Goal: Navigation & Orientation: Find specific page/section

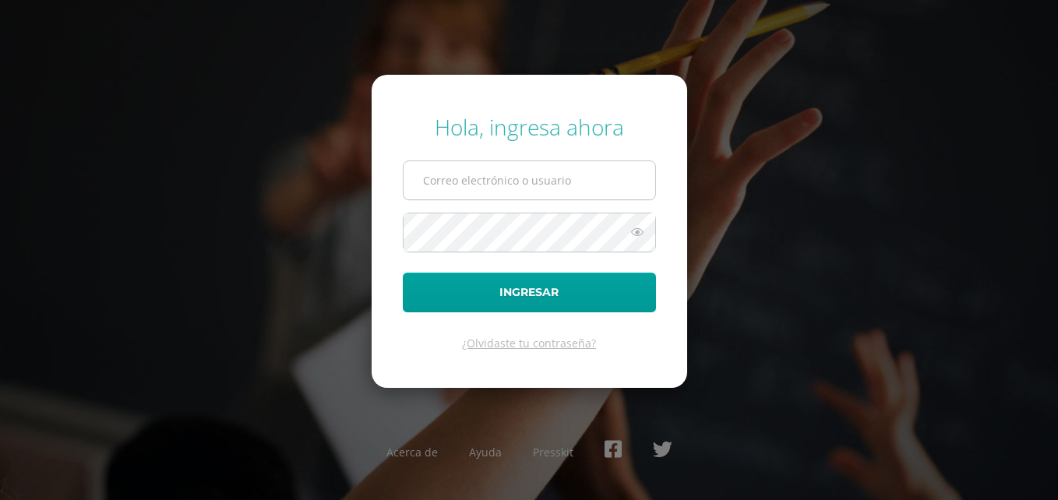
click at [466, 166] on input "text" at bounding box center [530, 180] width 252 height 38
type input "20190028@ps.gt"
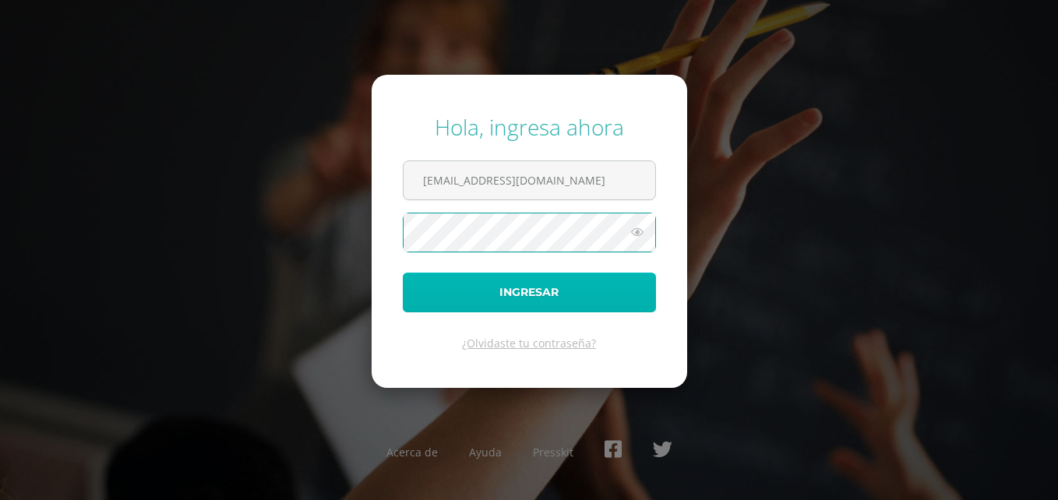
click at [602, 288] on button "Ingresar" at bounding box center [529, 293] width 253 height 40
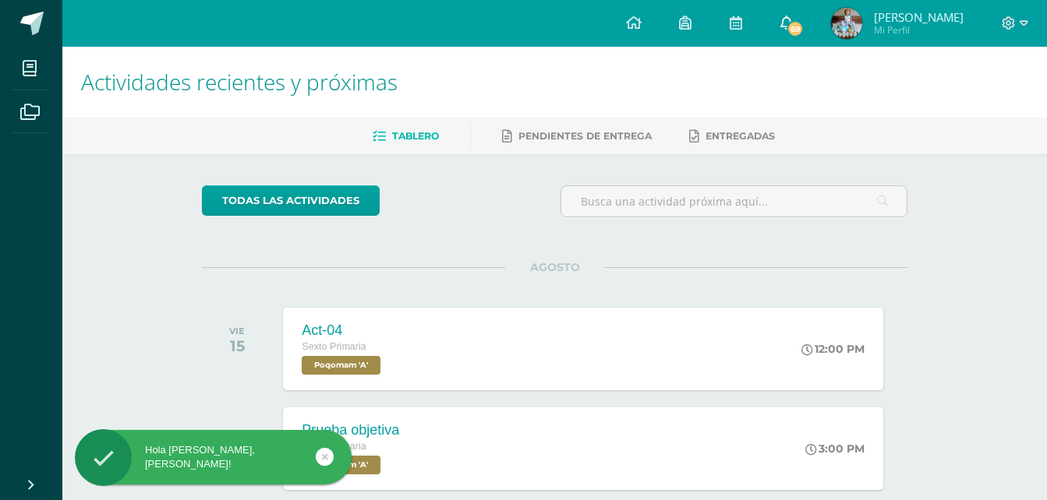
click at [804, 30] on link "69" at bounding box center [786, 23] width 50 height 47
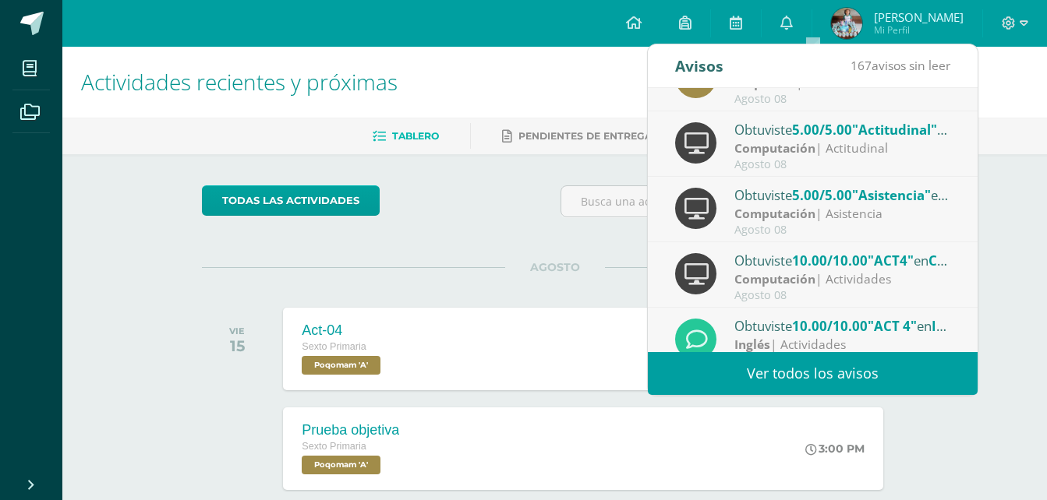
scroll to position [260, 0]
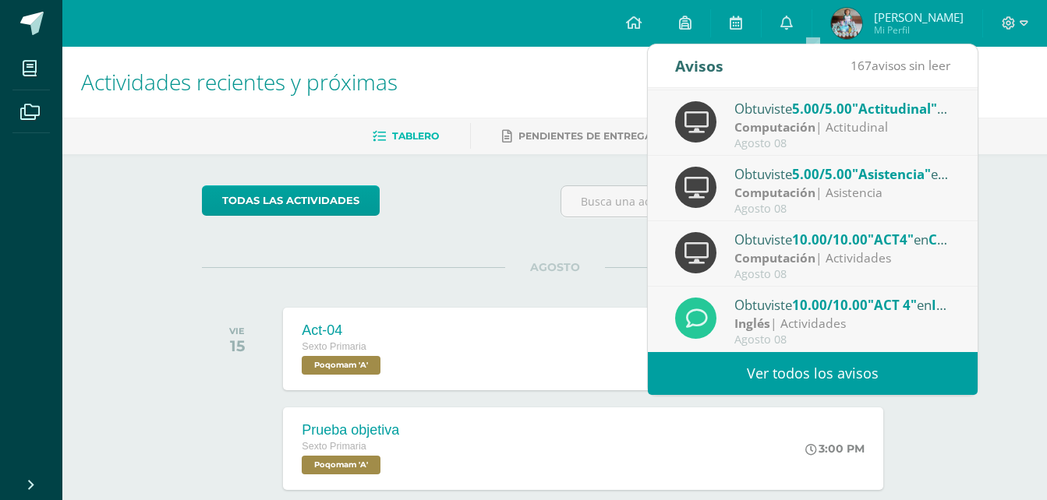
click at [894, 359] on link "Ver todos los avisos" at bounding box center [813, 373] width 330 height 43
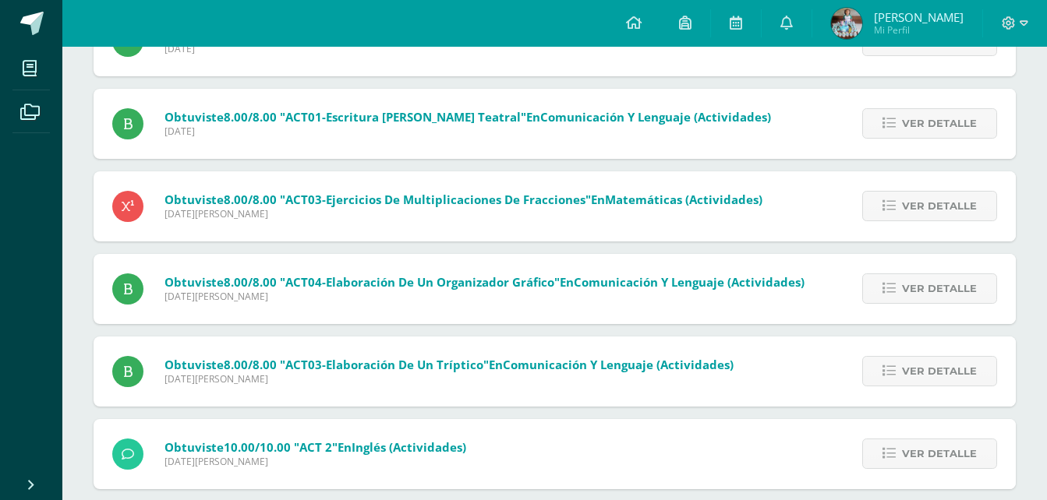
scroll to position [6396, 0]
